Goal: Information Seeking & Learning: Check status

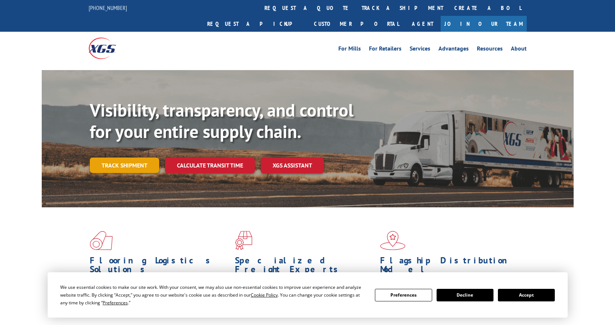
click at [112, 158] on link "Track shipment" at bounding box center [124, 166] width 69 height 16
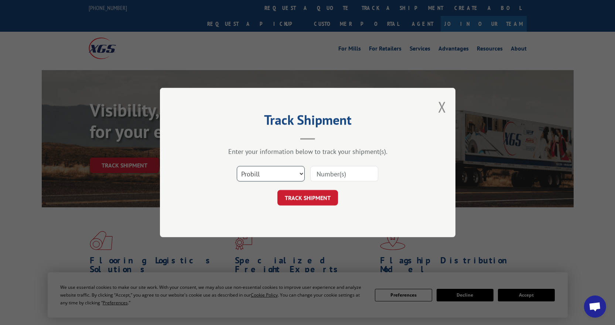
drag, startPoint x: 264, startPoint y: 168, endPoint x: 264, endPoint y: 172, distance: 4.4
click at [264, 168] on select "Select category... Probill BOL PO" at bounding box center [271, 174] width 68 height 16
select select "bol"
click at [237, 166] on select "Select category... Probill BOL PO" at bounding box center [271, 174] width 68 height 16
click at [327, 172] on input at bounding box center [344, 174] width 68 height 16
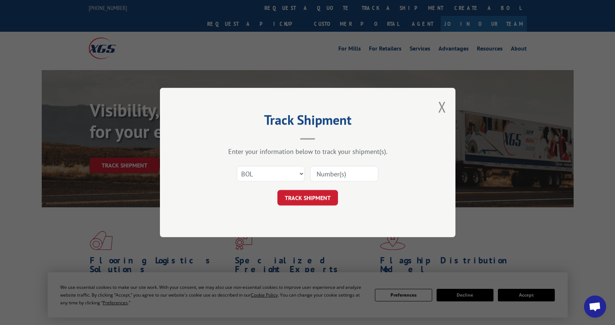
paste input "54401422"
type input "54401422"
click at [318, 199] on button "TRACK SHIPMENT" at bounding box center [307, 198] width 61 height 16
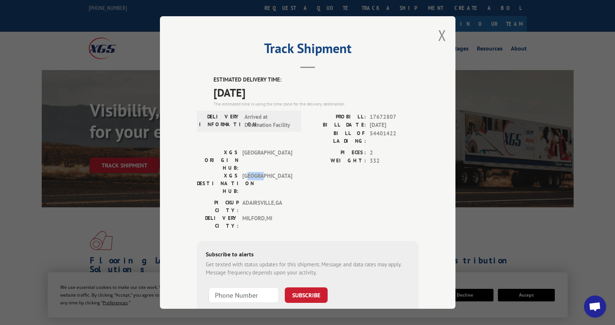
drag, startPoint x: 260, startPoint y: 155, endPoint x: 246, endPoint y: 154, distance: 14.1
click at [246, 172] on span "[GEOGRAPHIC_DATA]" at bounding box center [267, 183] width 50 height 23
click at [283, 172] on span "[GEOGRAPHIC_DATA]" at bounding box center [267, 183] width 50 height 23
drag, startPoint x: 268, startPoint y: 119, endPoint x: 248, endPoint y: 117, distance: 20.4
click at [248, 117] on span "Arrived at Destination Facility" at bounding box center [269, 121] width 50 height 17
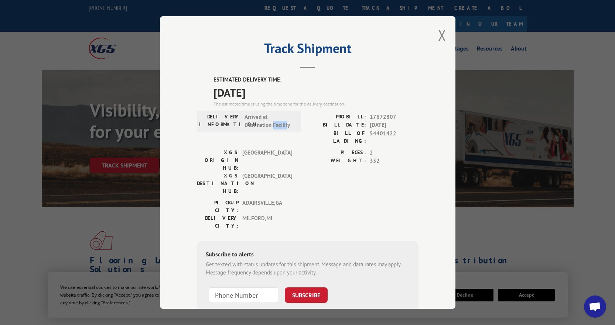
drag, startPoint x: 284, startPoint y: 123, endPoint x: 262, endPoint y: 123, distance: 22.2
click at [262, 123] on span "Arrived at Destination Facility" at bounding box center [269, 121] width 50 height 17
drag, startPoint x: 211, startPoint y: 98, endPoint x: 309, endPoint y: 104, distance: 98.1
click at [309, 104] on div "ESTIMATED DELIVERY TIME: [DATE] The estimated time is using the time zone for t…" at bounding box center [315, 92] width 205 height 32
click at [345, 103] on div "The estimated time is using the time zone for the delivery destination." at bounding box center [315, 104] width 205 height 7
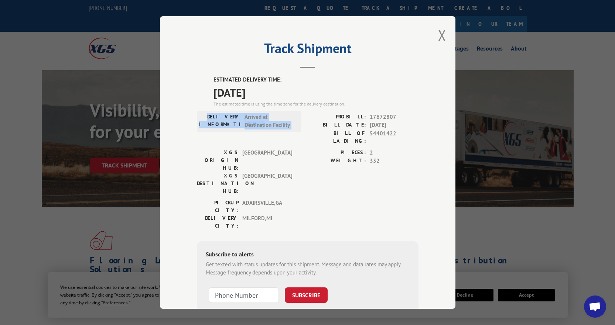
drag, startPoint x: 340, startPoint y: 107, endPoint x: 304, endPoint y: 109, distance: 36.6
click at [304, 109] on div "ESTIMATED DELIVERY TIME: [DATE] The estimated time is using the time zone for t…" at bounding box center [308, 209] width 222 height 266
click at [366, 102] on div "The estimated time is using the time zone for the delivery destination." at bounding box center [315, 104] width 205 height 7
drag, startPoint x: 363, startPoint y: 123, endPoint x: 399, endPoint y: 126, distance: 36.0
click at [399, 126] on div "BILL DATE: [DATE]" at bounding box center [363, 125] width 111 height 8
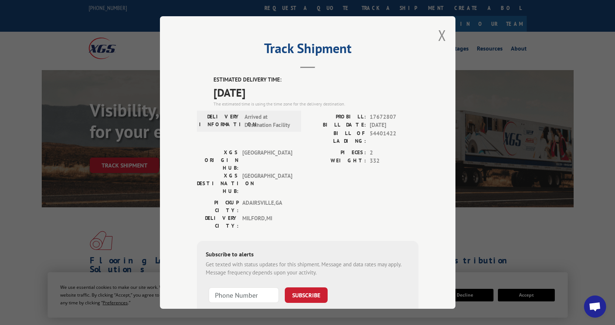
click at [399, 126] on span "[DATE]" at bounding box center [394, 125] width 49 height 8
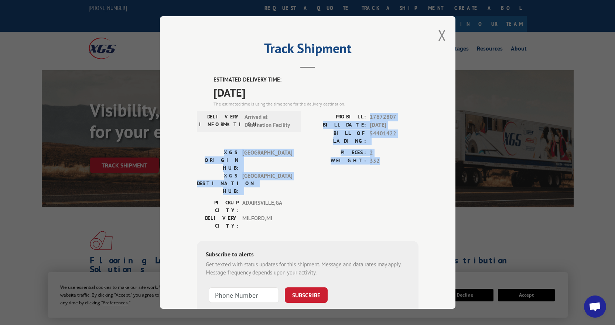
drag, startPoint x: 379, startPoint y: 154, endPoint x: 364, endPoint y: 113, distance: 44.0
click at [364, 113] on div "ESTIMATED DELIVERY TIME: [DATE] The estimated time is using the time zone for t…" at bounding box center [308, 209] width 222 height 266
click at [373, 157] on span "332" at bounding box center [394, 161] width 49 height 8
click at [438, 33] on button "Close modal" at bounding box center [442, 35] width 8 height 20
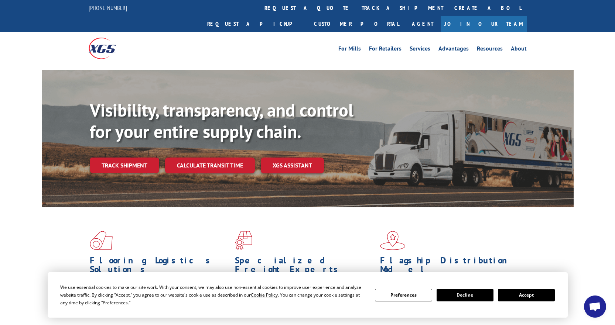
click at [26, 232] on div "Flooring Logistics Solutions As an industry carrier of choice, XGS has brought …" at bounding box center [307, 282] width 615 height 148
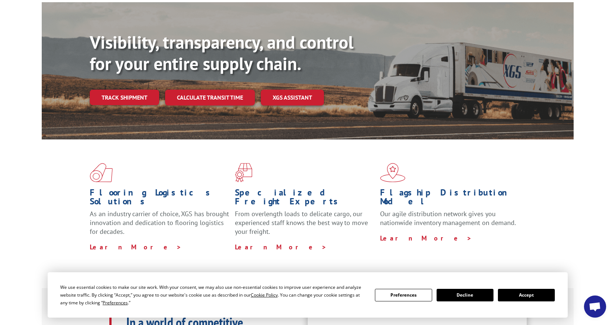
scroll to position [148, 0]
